Goal: Find contact information: Find contact information

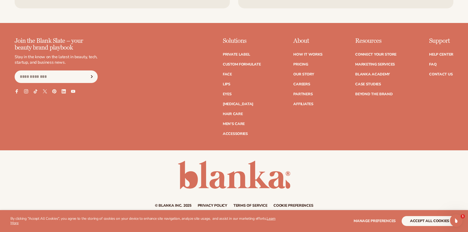
scroll to position [2222, 0]
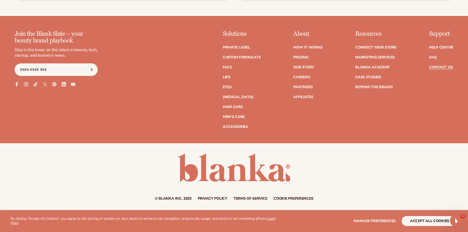
click at [440, 68] on link "Contact Us" at bounding box center [440, 68] width 23 height 4
click at [414, 220] on button "accept all cookies" at bounding box center [429, 221] width 56 height 10
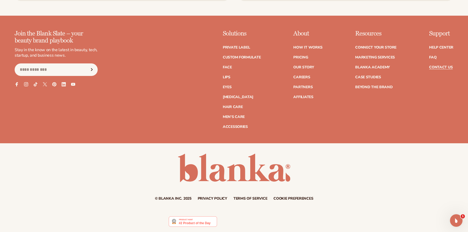
click at [212, 199] on link "Privacy policy" at bounding box center [212, 199] width 29 height 4
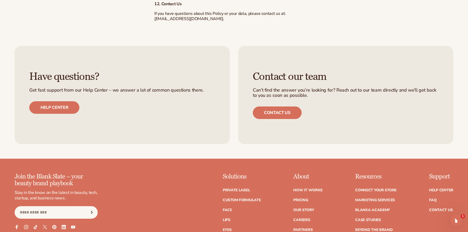
scroll to position [1990, 0]
